Goal: Task Accomplishment & Management: Complete application form

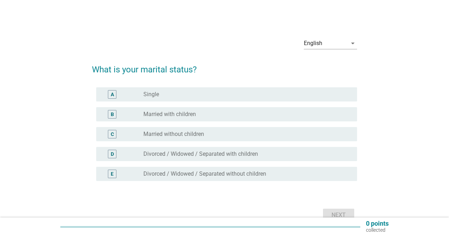
click at [181, 95] on div "radio_button_unchecked Single" at bounding box center [244, 94] width 202 height 7
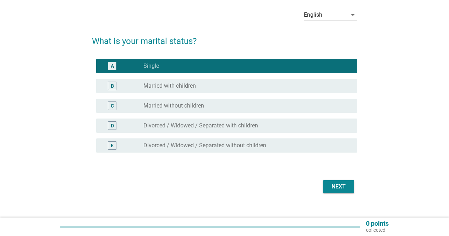
scroll to position [35, 0]
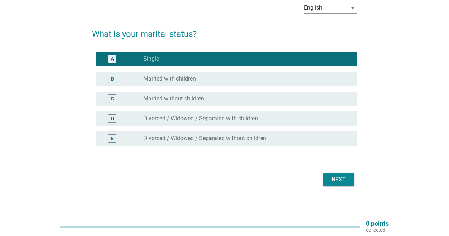
click at [329, 180] on div "Next" at bounding box center [338, 179] width 20 height 9
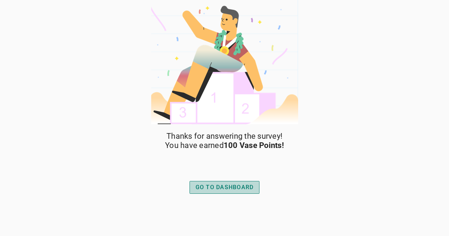
click at [223, 190] on div "GO TO DASHBOARD" at bounding box center [224, 187] width 58 height 9
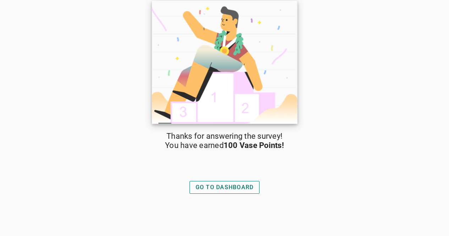
click at [203, 56] on img at bounding box center [224, 62] width 145 height 123
click at [225, 99] on img at bounding box center [224, 62] width 145 height 123
